Goal: Task Accomplishment & Management: Use online tool/utility

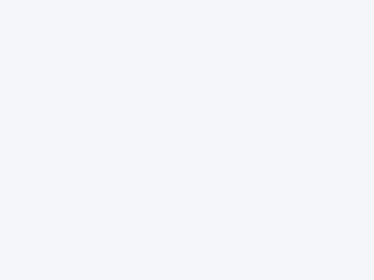
click at [187, 140] on div at bounding box center [187, 140] width 374 height 280
